Goal: Browse casually

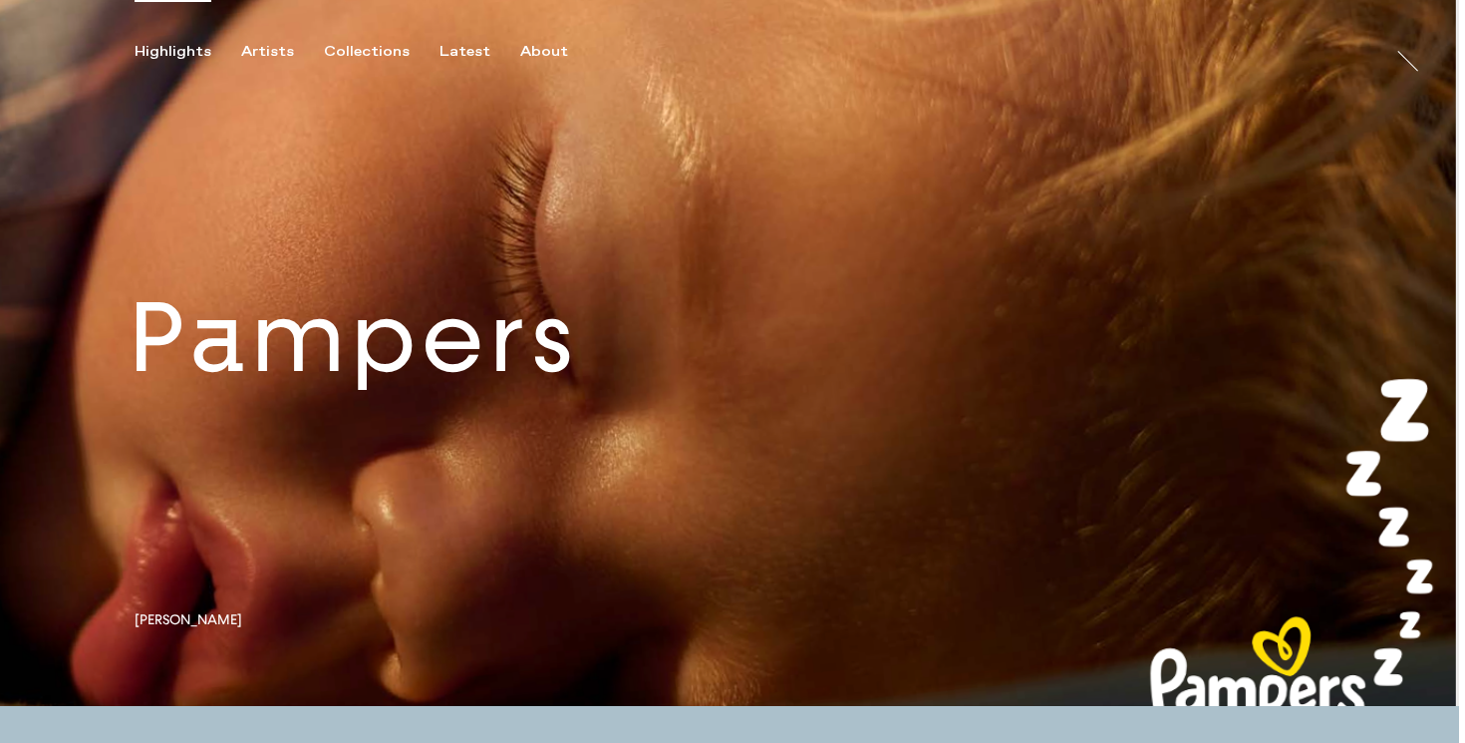
click at [303, 362] on link at bounding box center [729, 353] width 1459 height 706
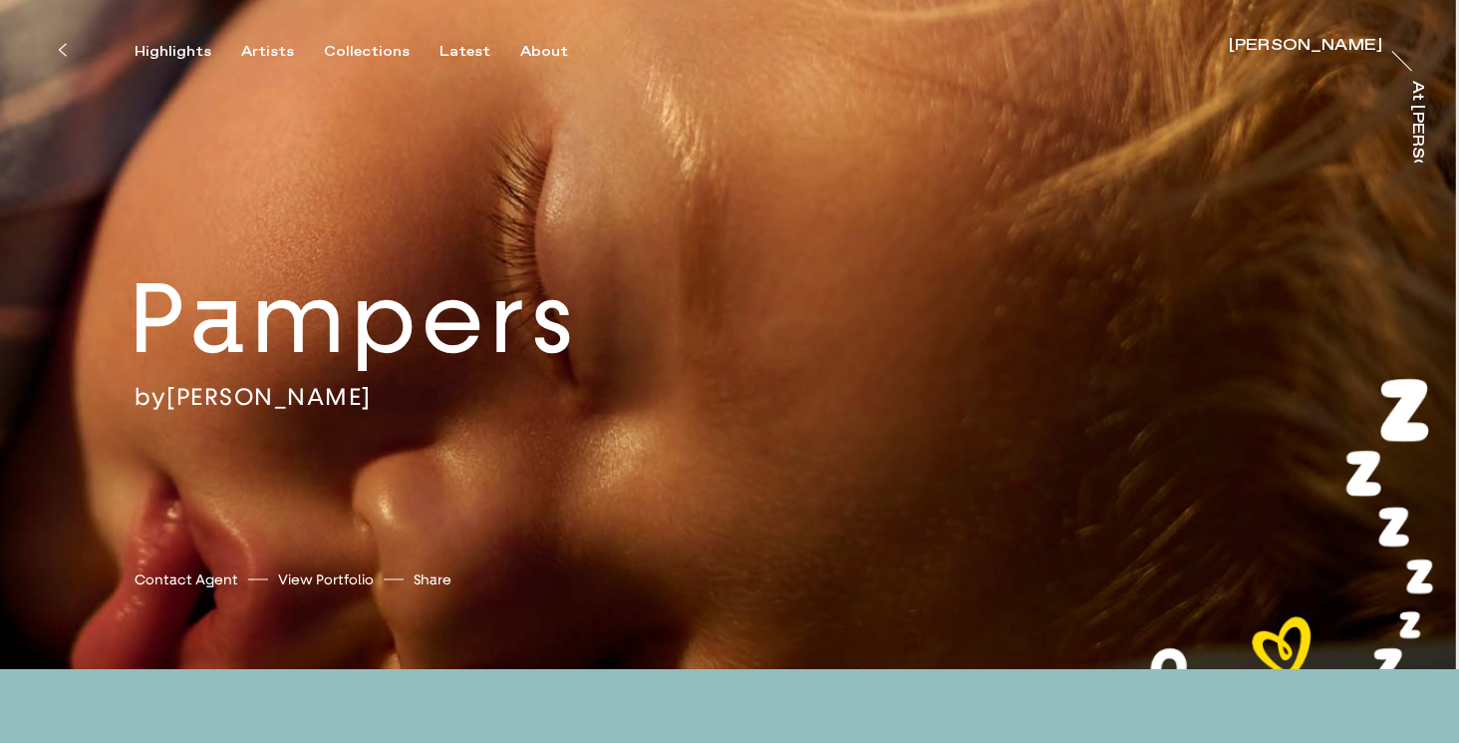
click at [65, 47] on icon at bounding box center [62, 50] width 9 height 16
